Goal: Task Accomplishment & Management: Manage account settings

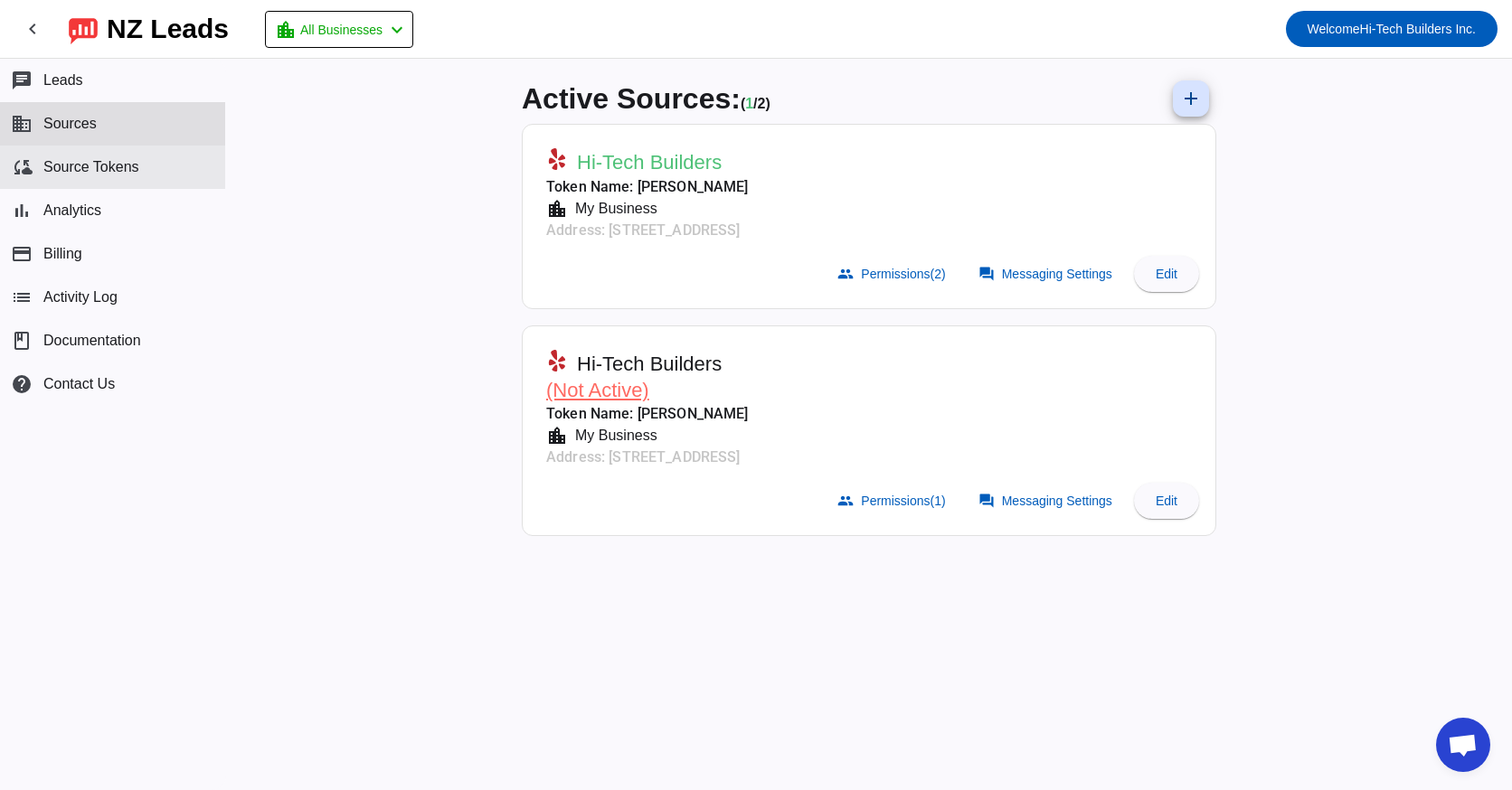
click at [101, 175] on span "Source Tokens" at bounding box center [91, 167] width 96 height 16
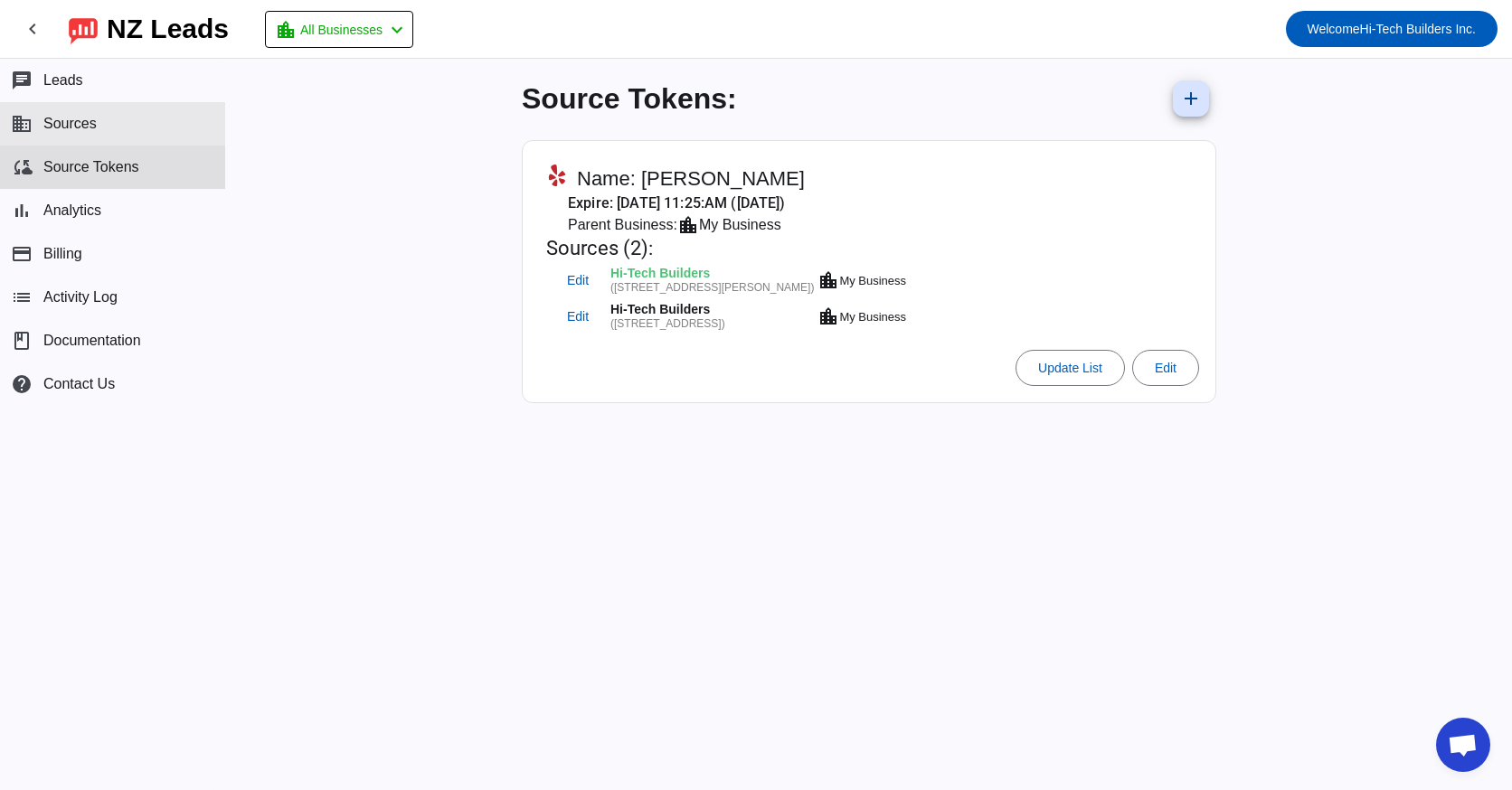
click at [81, 121] on span "Sources" at bounding box center [69, 124] width 53 height 16
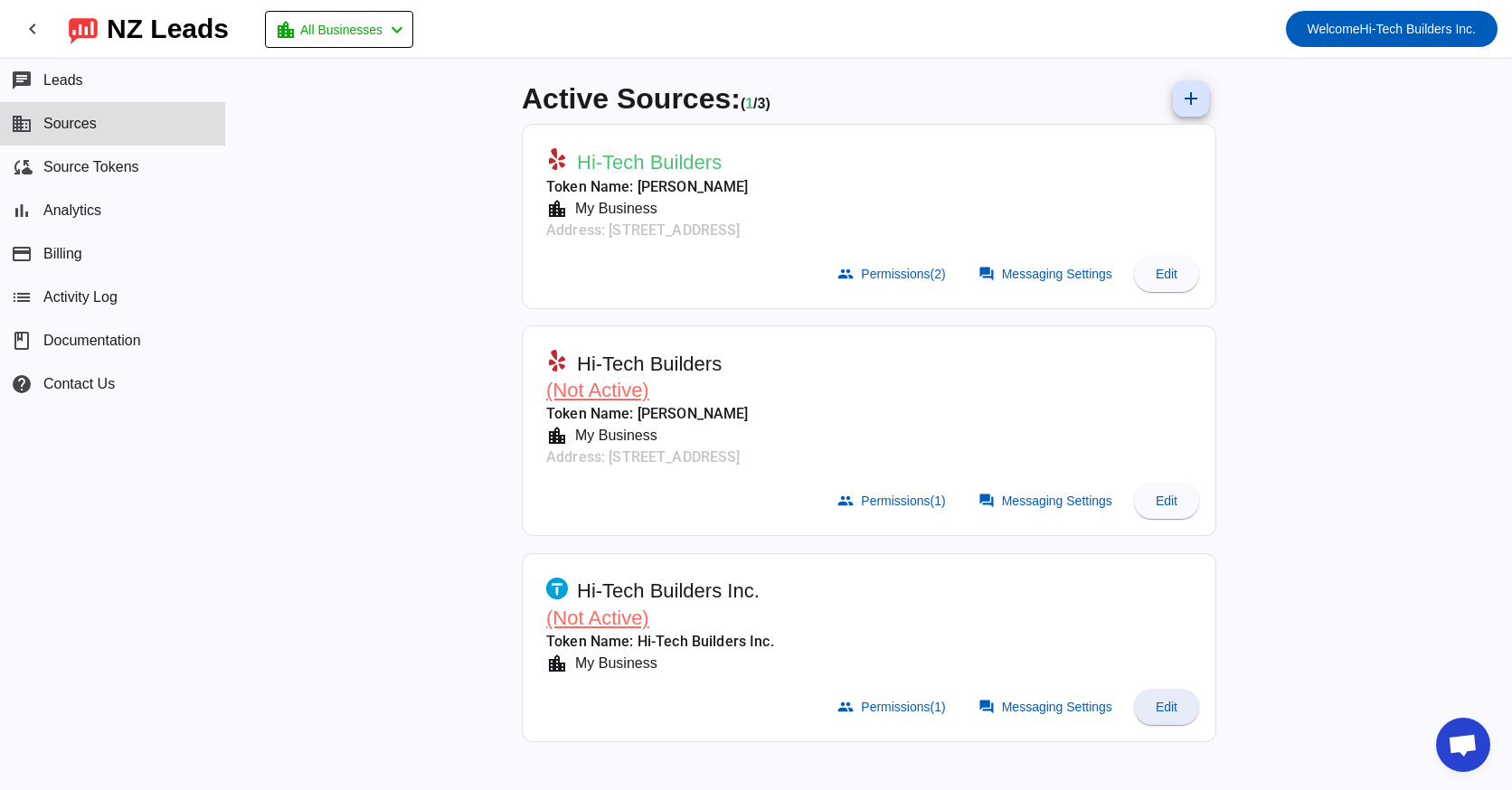
click at [1161, 713] on span "Edit" at bounding box center [1167, 707] width 22 height 14
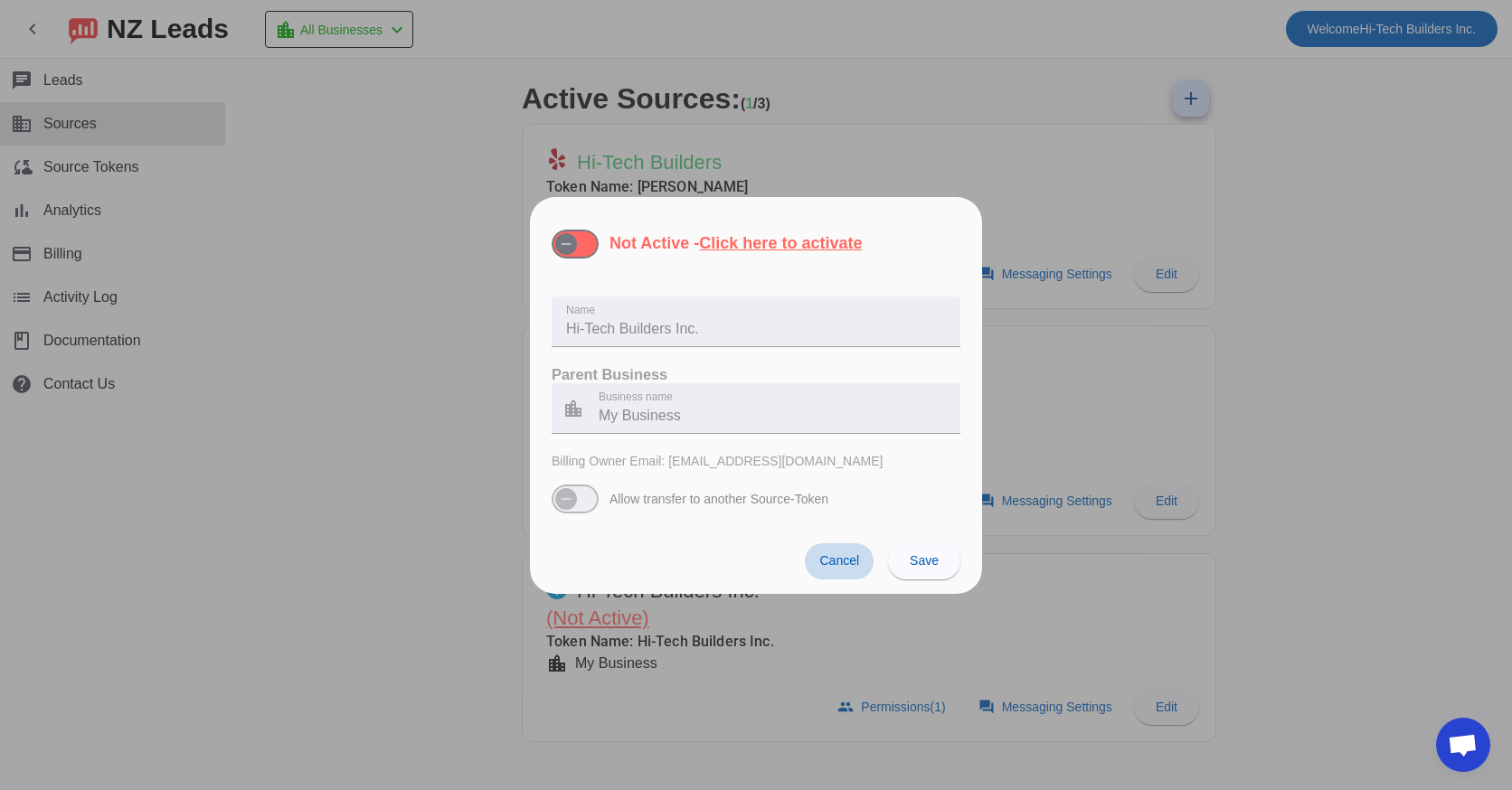
click at [839, 562] on span "Cancel" at bounding box center [839, 560] width 40 height 14
